Goal: Transaction & Acquisition: Book appointment/travel/reservation

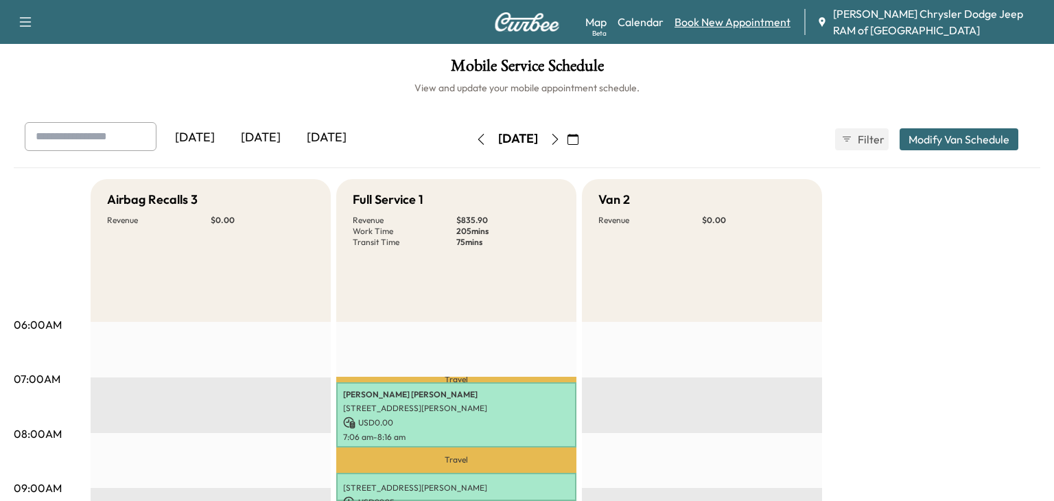
click at [752, 19] on link "Book New Appointment" at bounding box center [733, 22] width 116 height 16
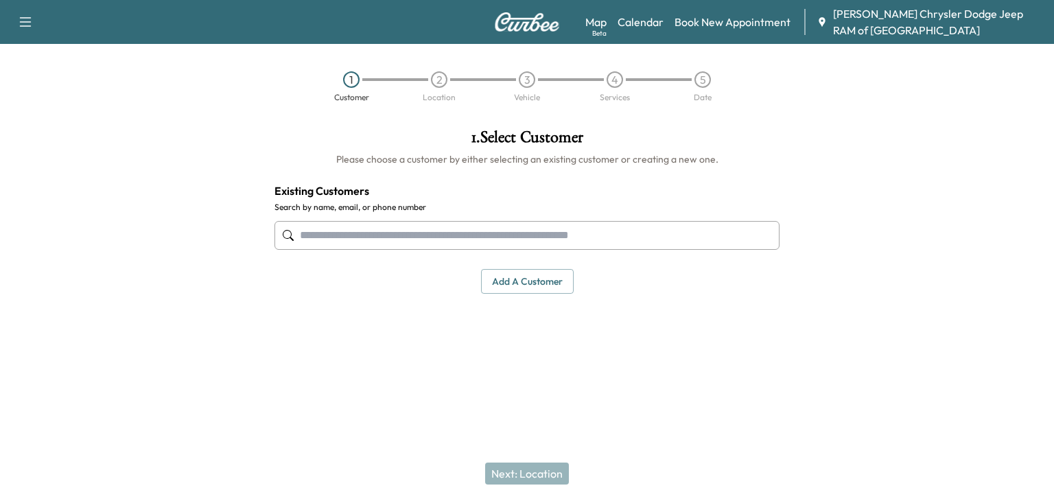
click at [399, 229] on input "text" at bounding box center [527, 235] width 505 height 29
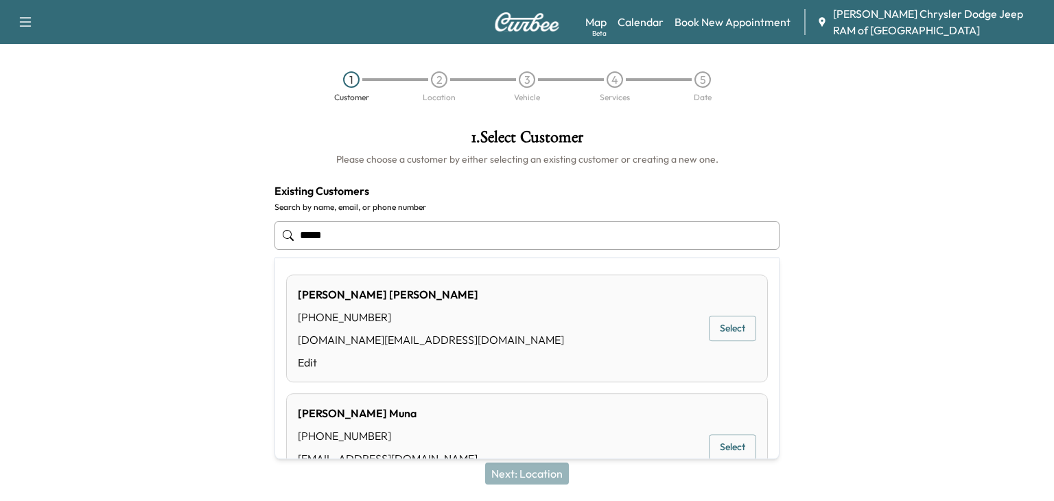
type input "******"
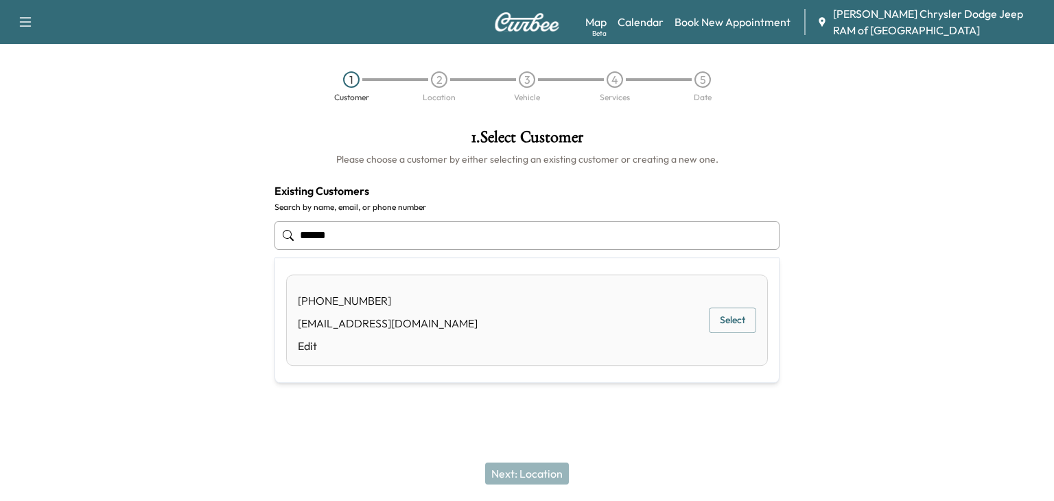
click at [726, 311] on button "Select" at bounding box center [732, 320] width 47 height 25
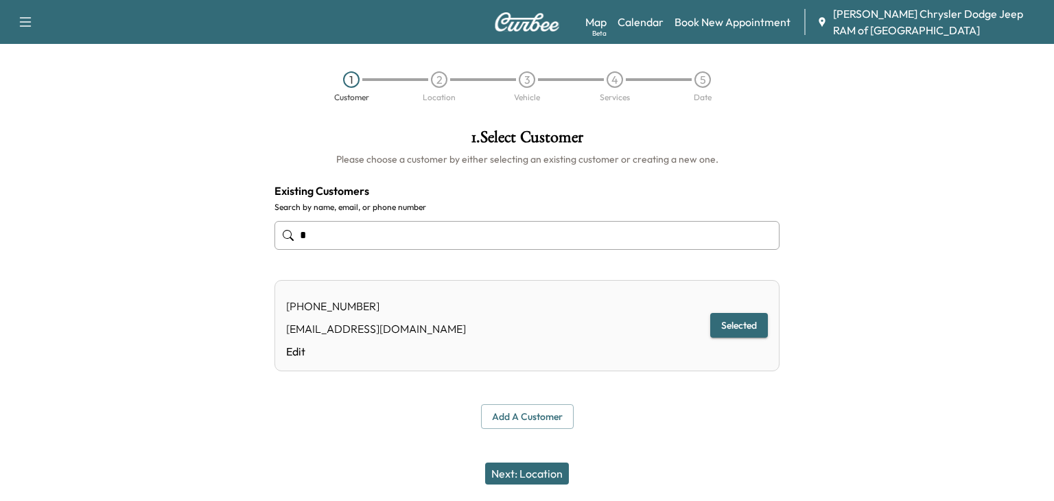
click at [540, 470] on button "Next: Location" at bounding box center [527, 474] width 84 height 22
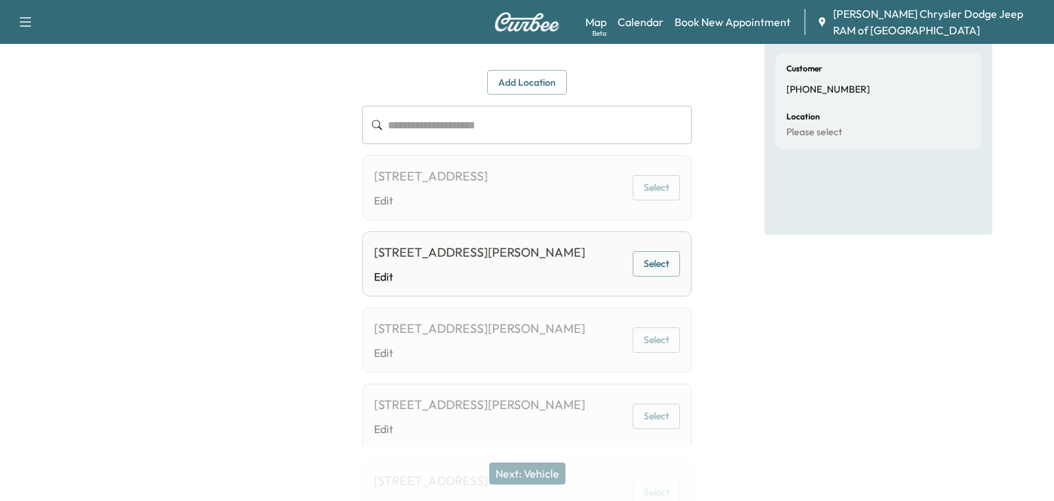
scroll to position [126, 0]
click at [667, 274] on button "Select" at bounding box center [656, 261] width 47 height 25
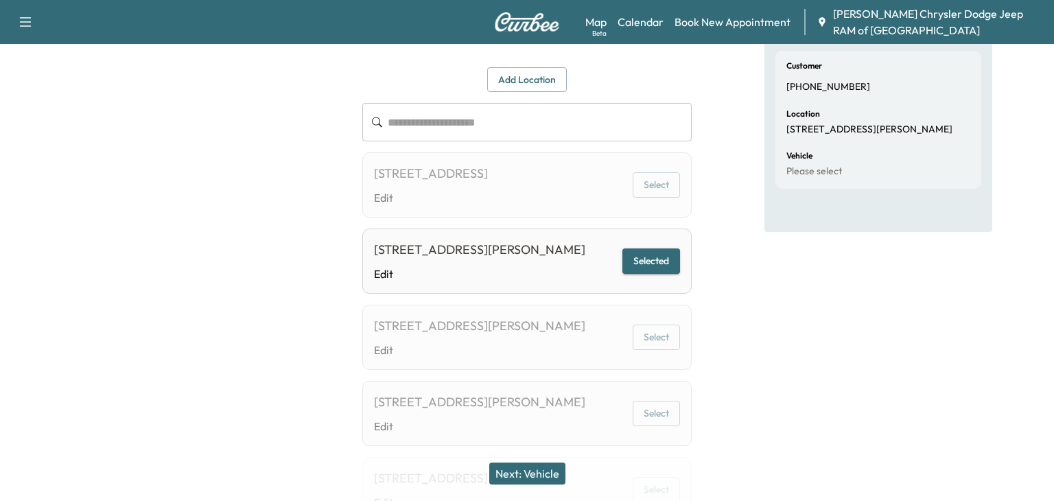
click at [520, 474] on button "Next: Vehicle" at bounding box center [527, 474] width 76 height 22
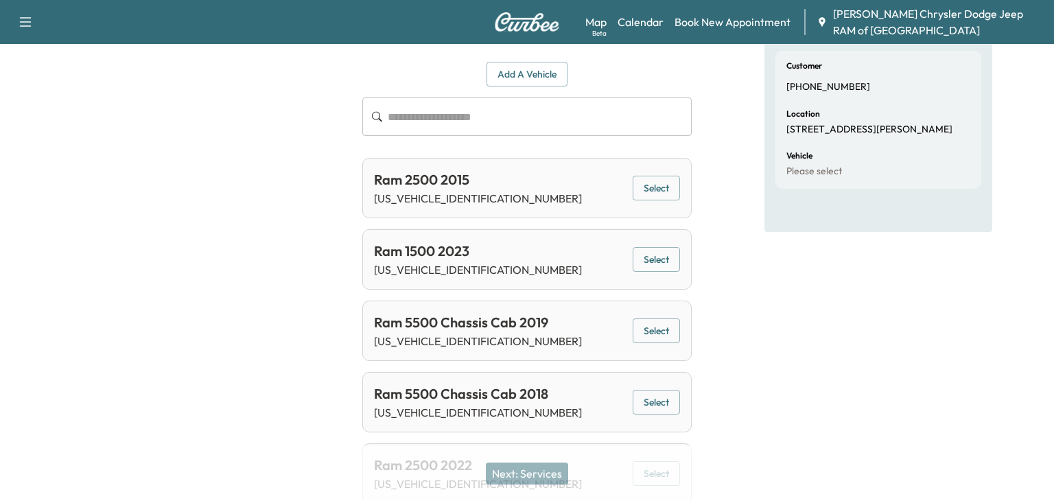
click at [425, 131] on input "text" at bounding box center [540, 116] width 304 height 38
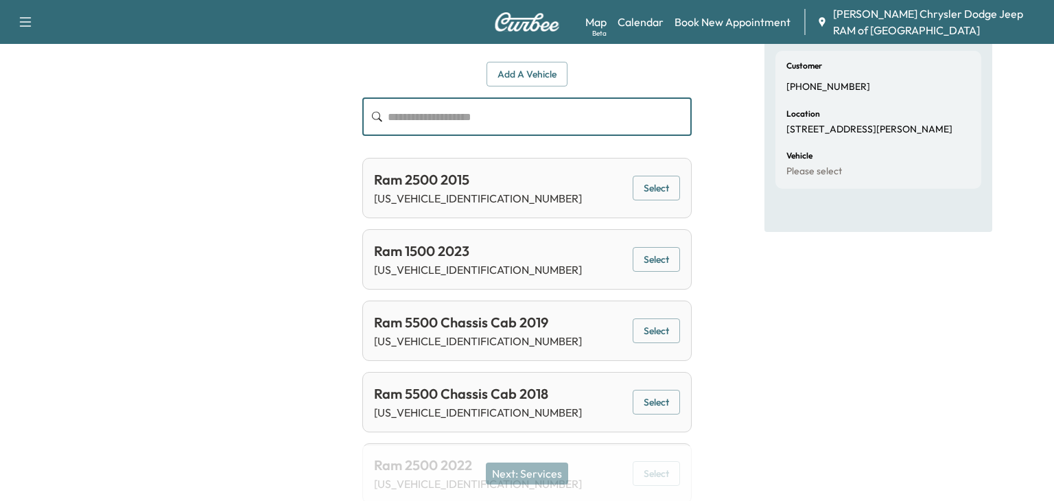
paste input "**********"
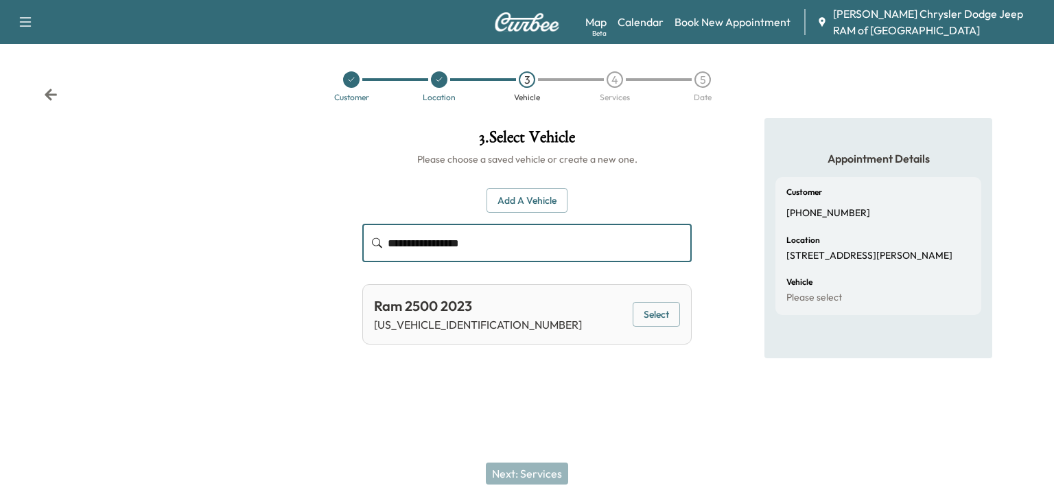
scroll to position [0, 0]
type input "**********"
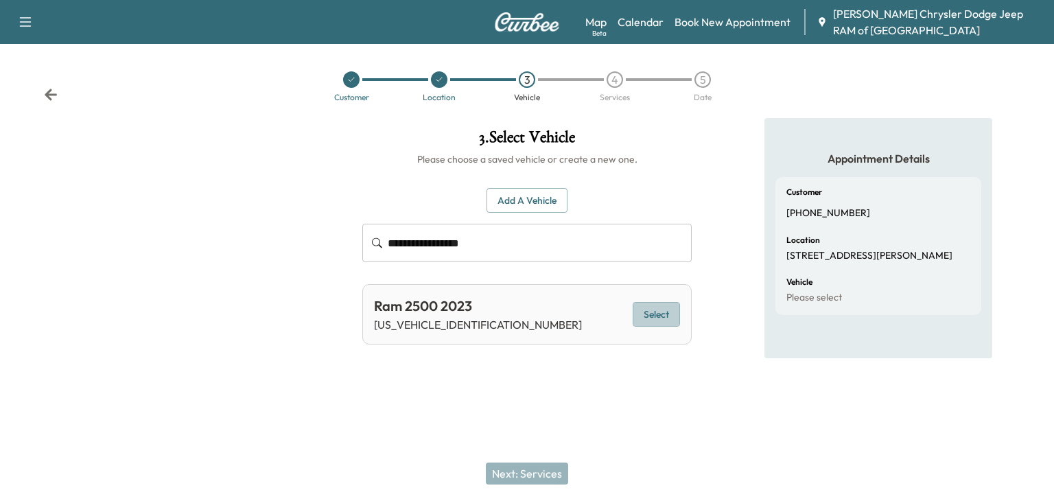
click at [658, 310] on button "Select" at bounding box center [656, 314] width 47 height 25
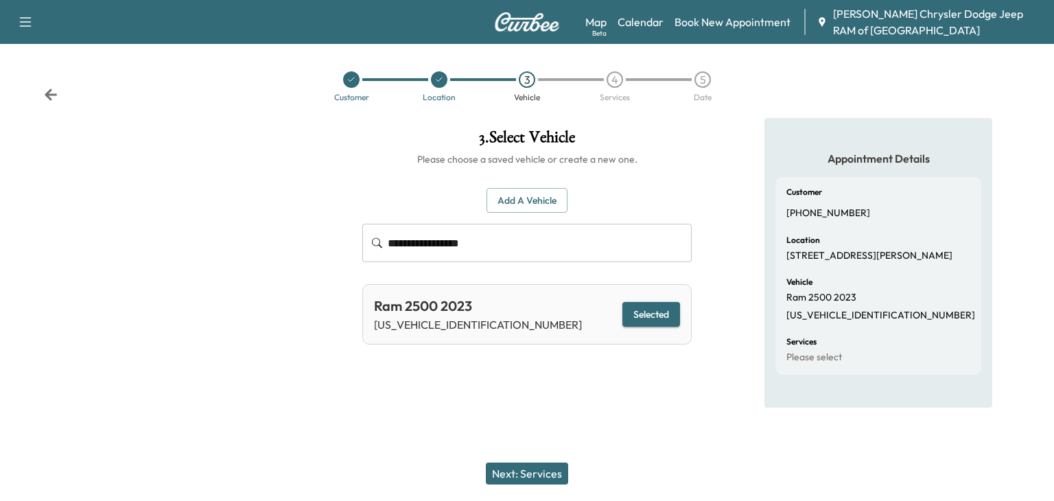
click at [542, 463] on button "Next: Services" at bounding box center [527, 474] width 82 height 22
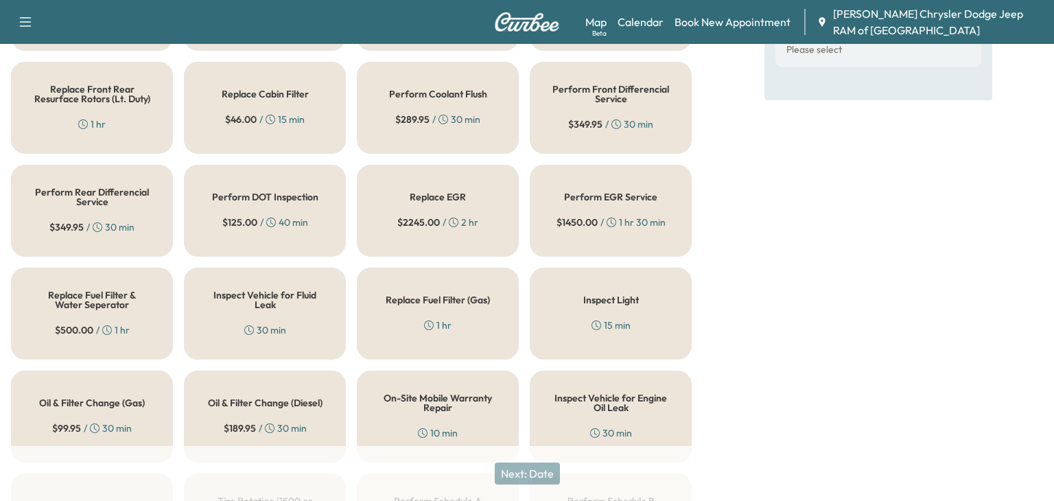
scroll to position [285, 0]
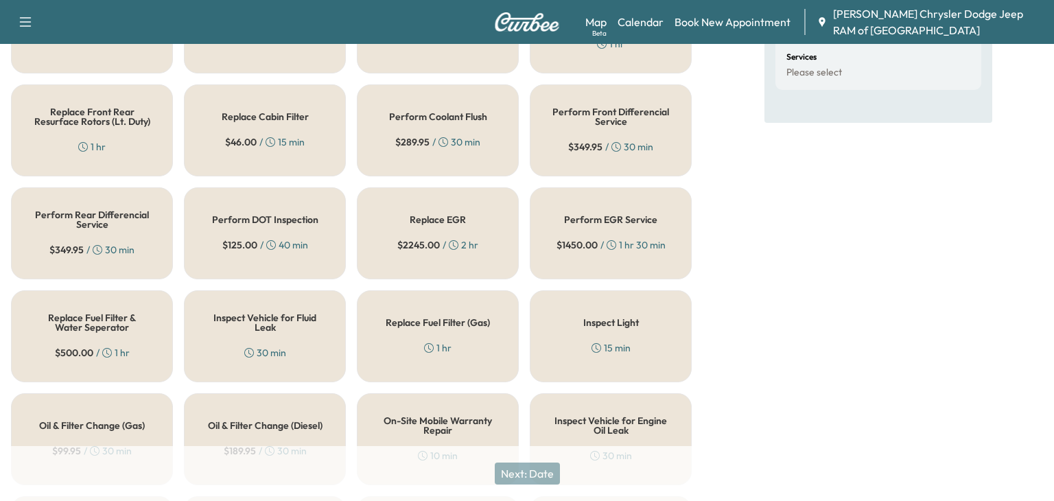
click at [109, 337] on div "Replace Fuel Filter & Water Seperator $ 500.00 / 1 hr" at bounding box center [92, 336] width 162 height 92
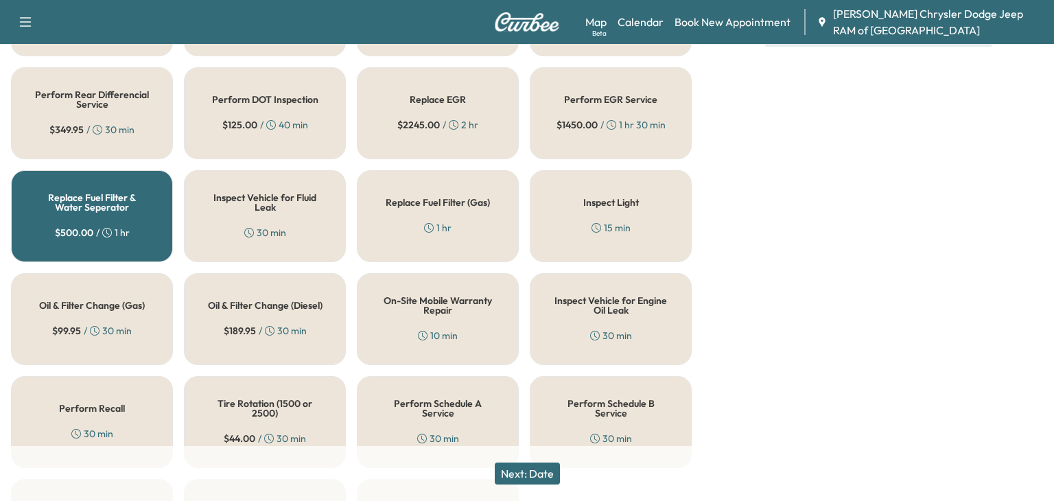
scroll to position [465, 0]
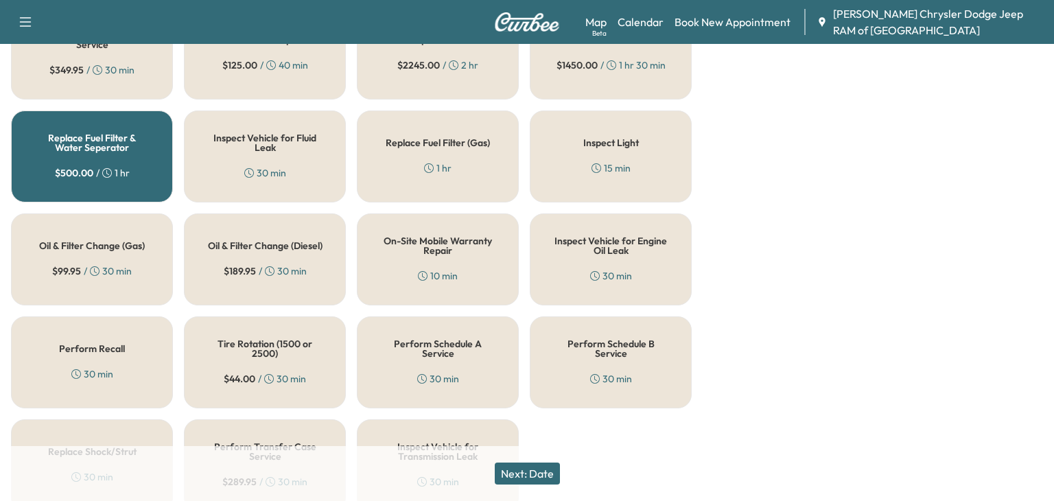
click at [274, 242] on h5 "Oil & Filter Change (Diesel)" at bounding box center [265, 246] width 115 height 10
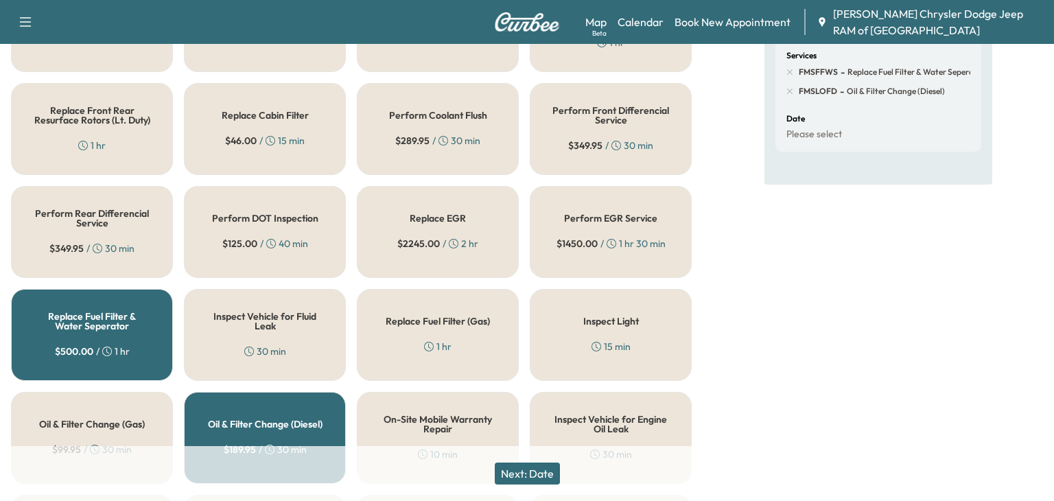
scroll to position [295, 0]
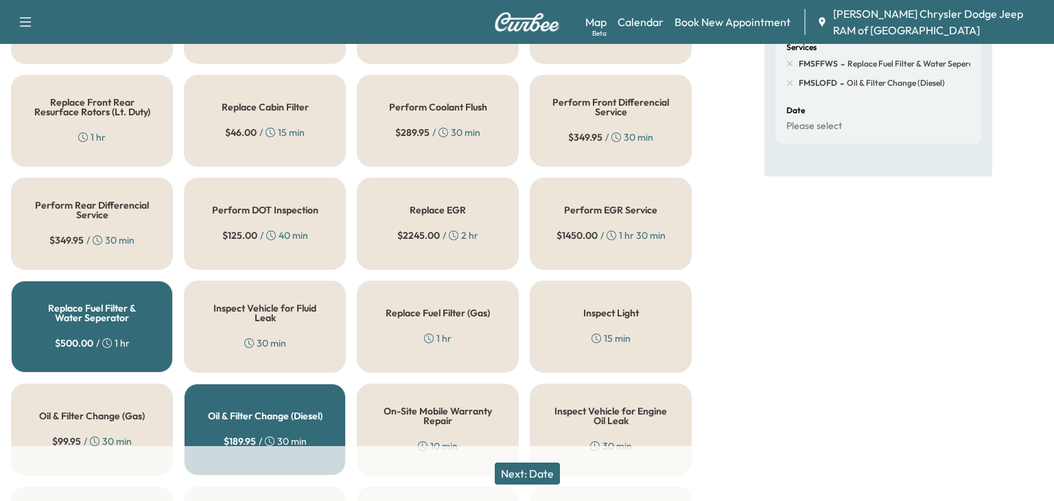
click at [531, 476] on button "Next: Date" at bounding box center [527, 474] width 65 height 22
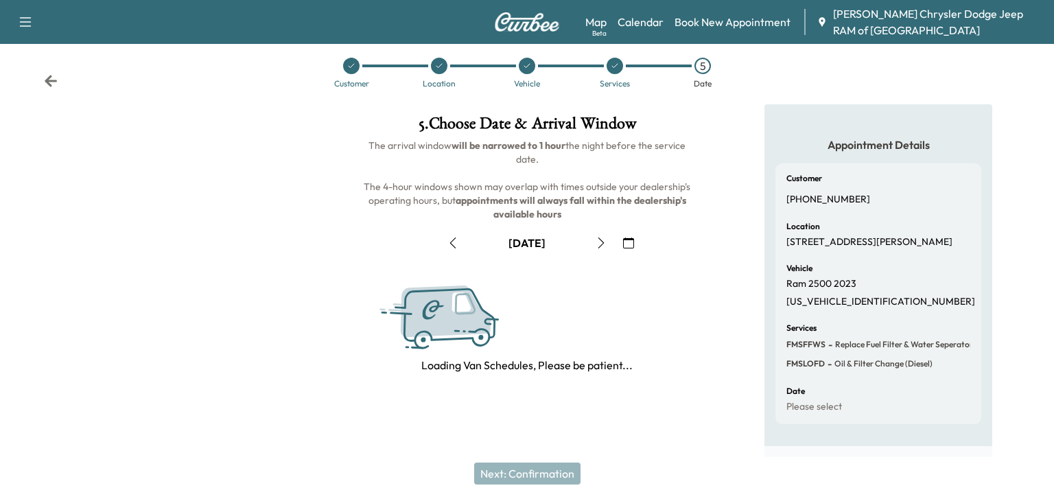
scroll to position [184, 0]
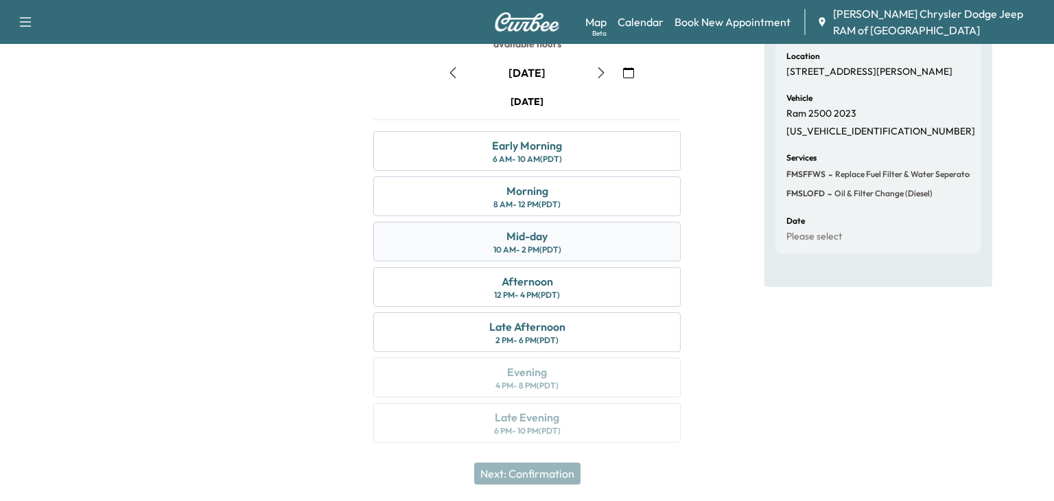
click at [452, 223] on div "Mid-day 10 AM - 2 PM (PDT)" at bounding box center [527, 242] width 308 height 40
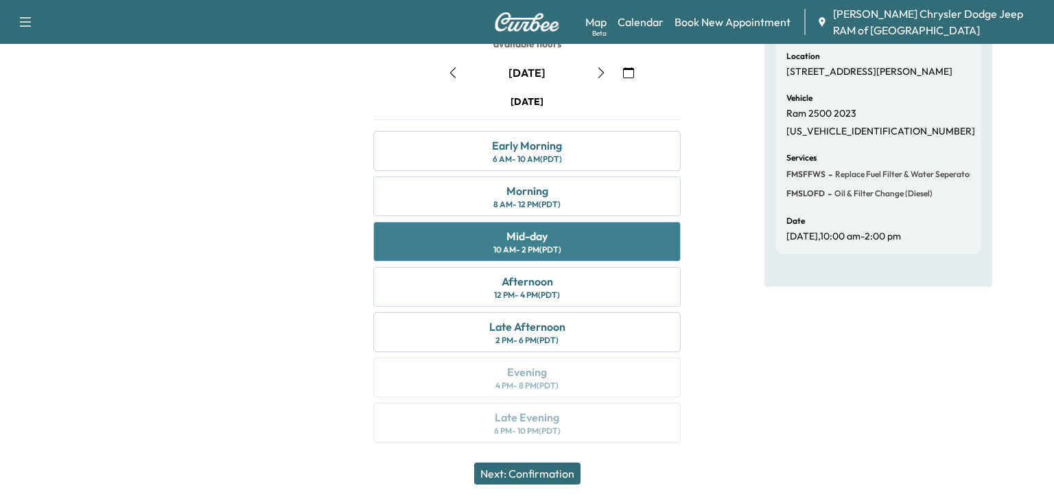
click at [452, 223] on div "Mid-day 10 AM - 2 PM (PDT)" at bounding box center [527, 242] width 308 height 40
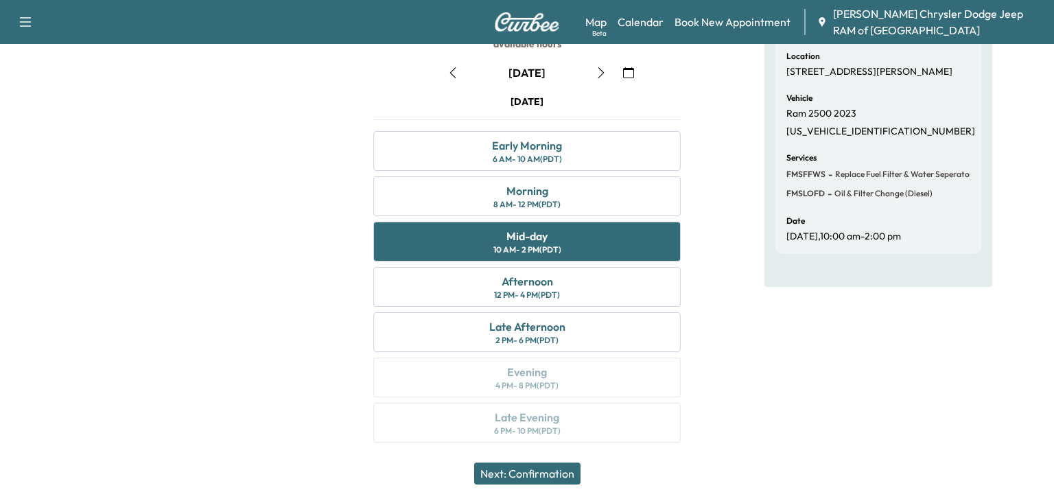
click at [449, 67] on icon "button" at bounding box center [453, 72] width 11 height 11
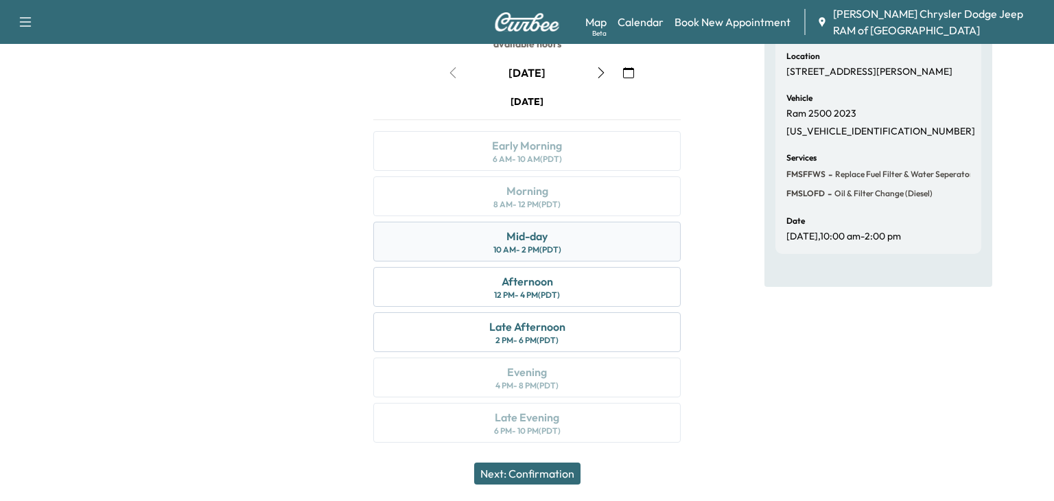
click at [502, 244] on div "10 AM - 2 PM (PDT)" at bounding box center [528, 249] width 68 height 11
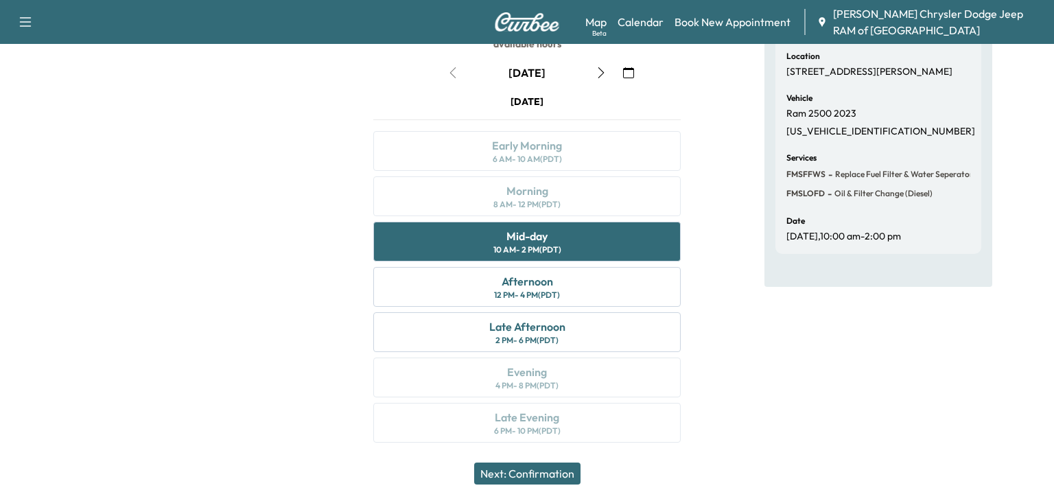
click at [549, 475] on button "Next: Confirmation" at bounding box center [527, 474] width 106 height 22
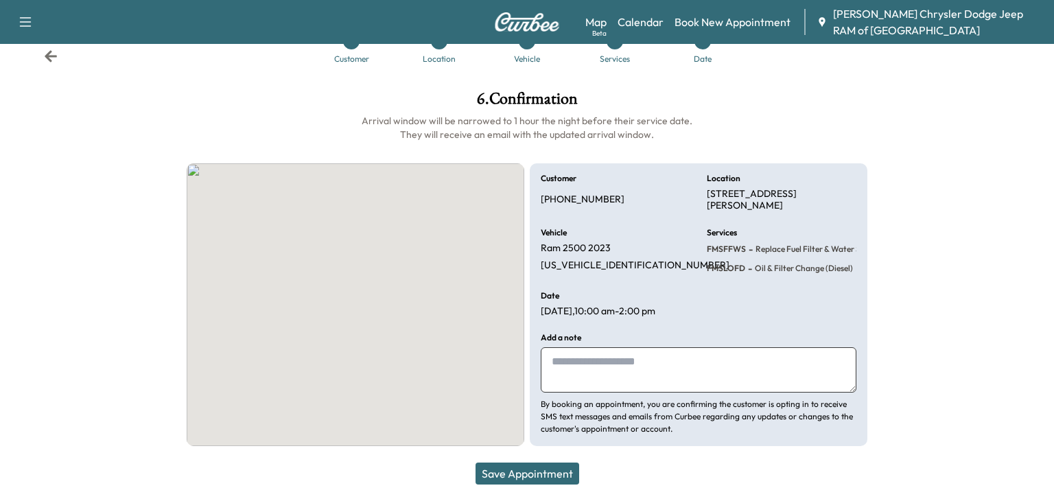
scroll to position [38, 0]
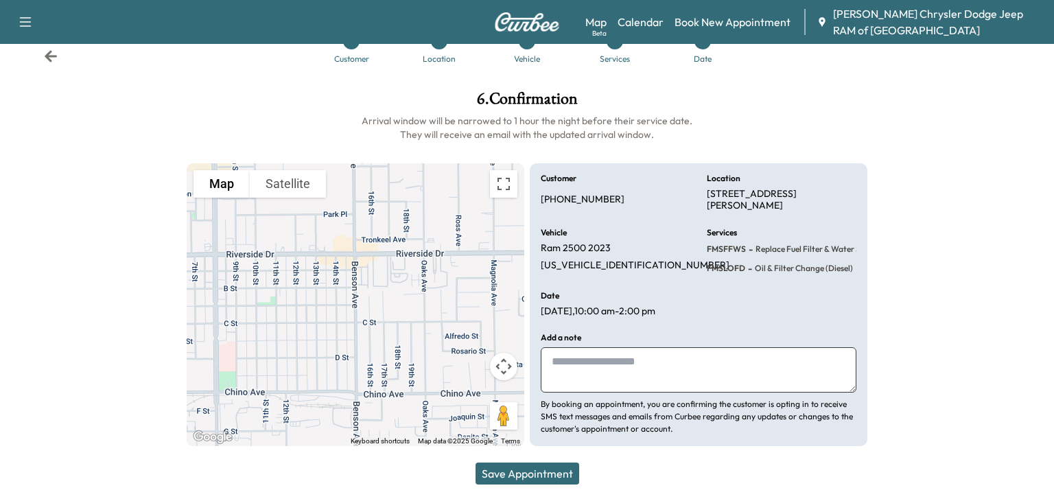
click at [533, 482] on button "Save Appointment" at bounding box center [528, 474] width 104 height 22
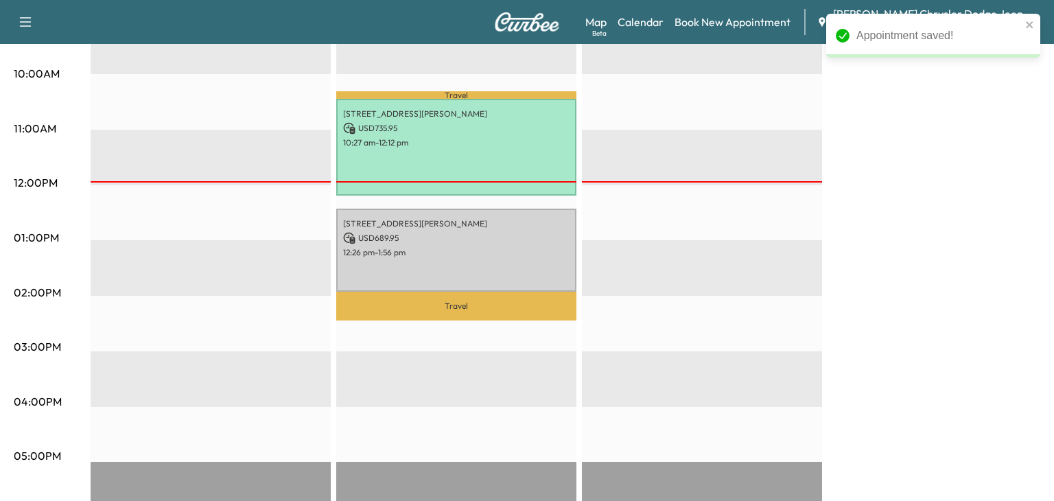
scroll to position [478, 0]
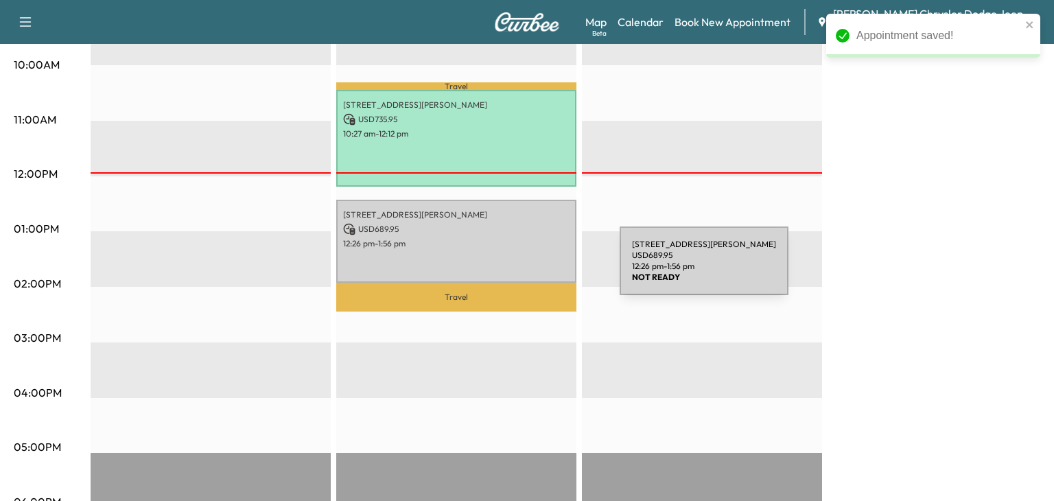
click at [517, 275] on div "[STREET_ADDRESS][PERSON_NAME] USD 689.95 12:26 pm - 1:56 pm" at bounding box center [456, 241] width 240 height 83
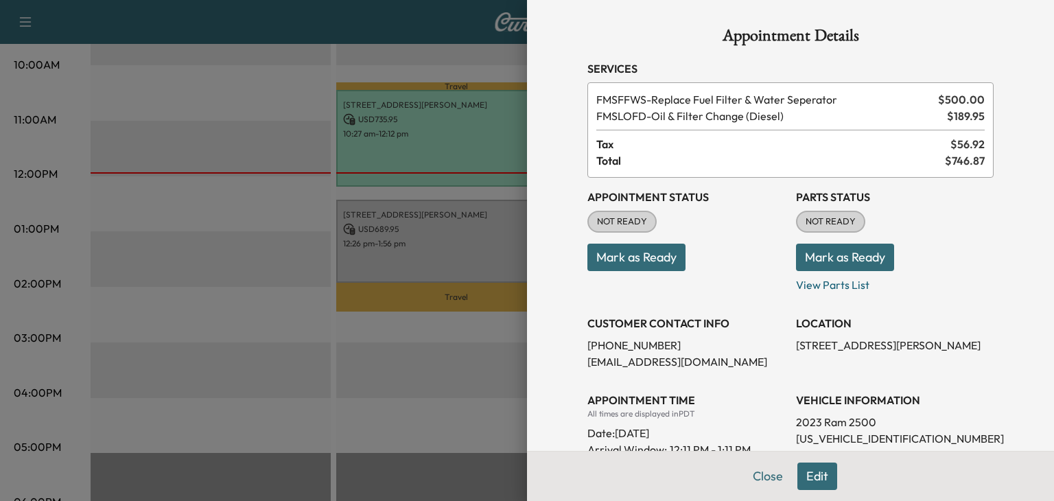
click at [664, 260] on button "Mark as Ready" at bounding box center [637, 257] width 98 height 27
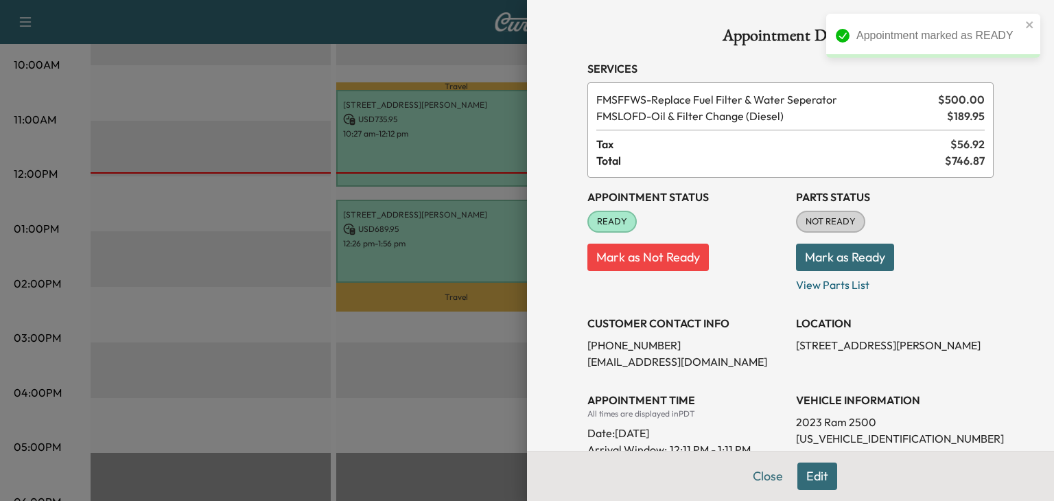
click at [877, 251] on button "Mark as Ready" at bounding box center [845, 257] width 98 height 27
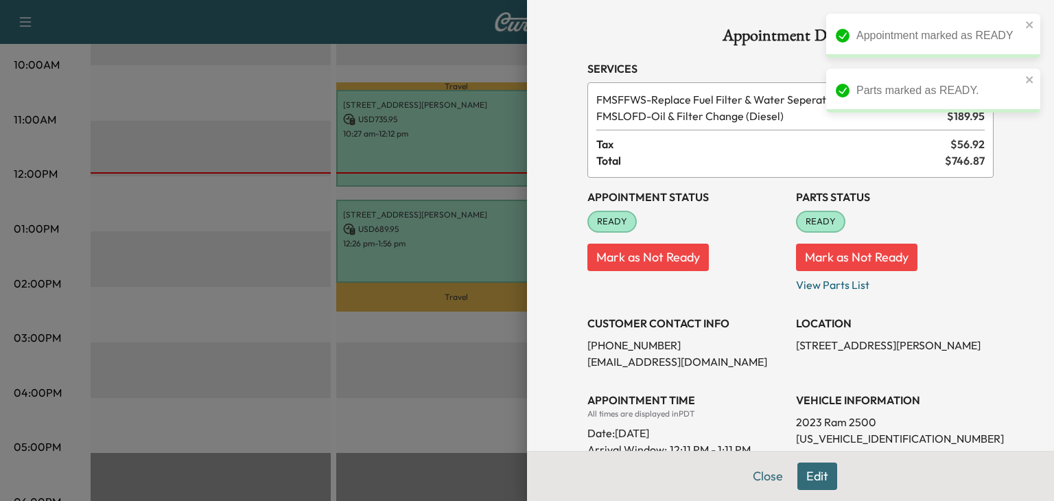
click at [274, 190] on div at bounding box center [527, 250] width 1054 height 501
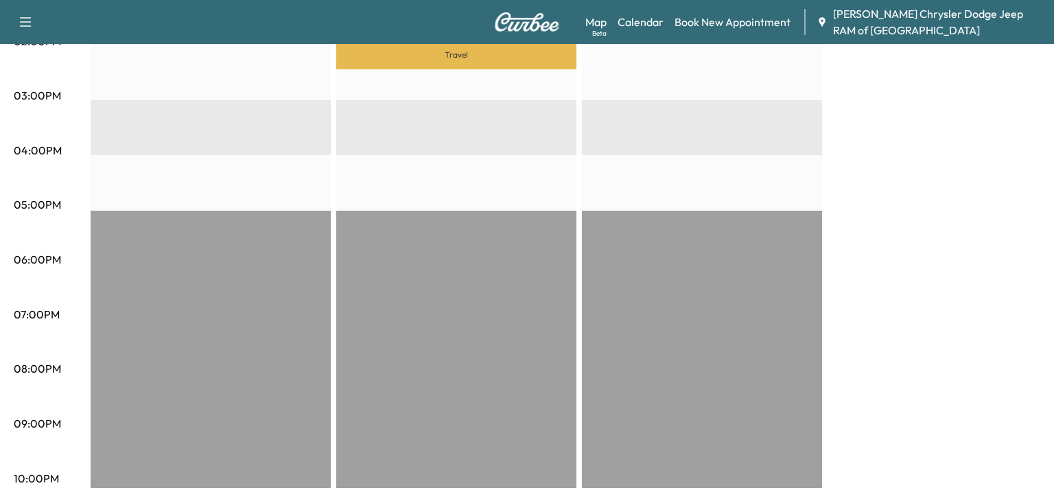
scroll to position [0, 0]
